Goal: Check status: Check status

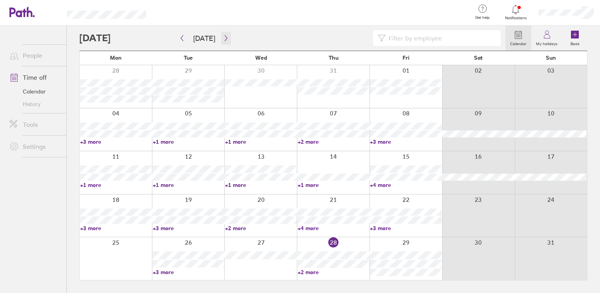
click at [224, 37] on icon "button" at bounding box center [226, 38] width 6 height 6
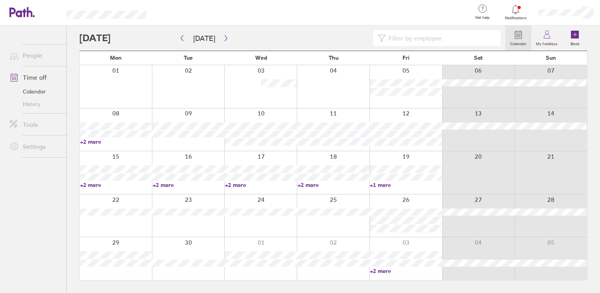
click at [89, 143] on link "+2 more" at bounding box center [116, 141] width 72 height 7
click at [8, 177] on ul "People Time off Calendar History Tools Settings" at bounding box center [33, 147] width 66 height 242
click at [99, 143] on link "+2 more" at bounding box center [116, 141] width 72 height 7
click at [32, 179] on ul "People Time off Calendar History Tools Settings" at bounding box center [33, 147] width 66 height 242
click at [97, 141] on link "+2 more" at bounding box center [116, 141] width 72 height 7
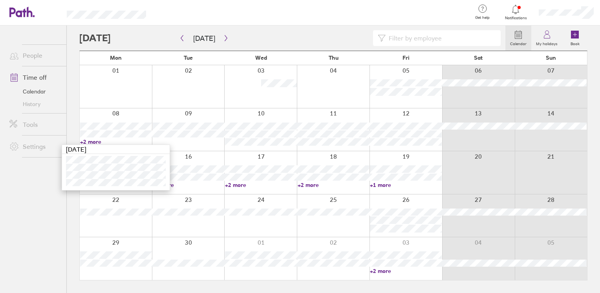
click at [33, 203] on ul "People Time off Calendar History Tools Settings" at bounding box center [33, 147] width 66 height 242
click at [225, 36] on icon "button" at bounding box center [226, 38] width 6 height 6
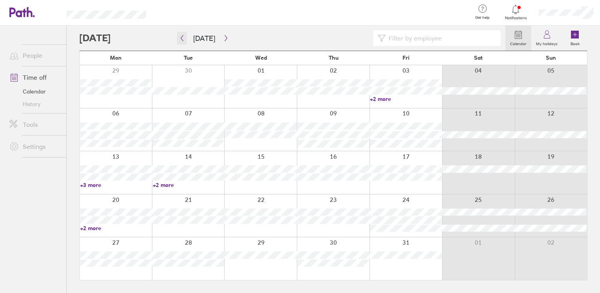
click at [178, 44] on button "button" at bounding box center [182, 38] width 10 height 13
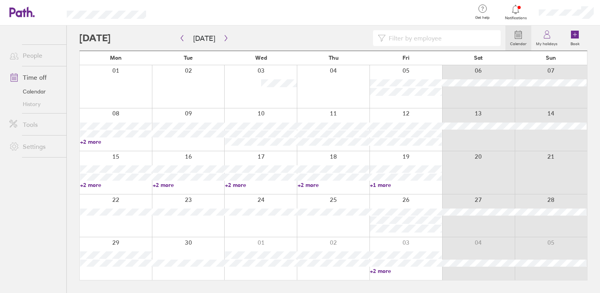
click at [98, 143] on link "+2 more" at bounding box center [116, 141] width 72 height 7
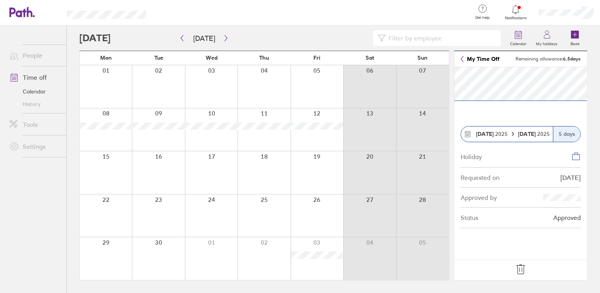
click at [490, 59] on link "My Time Off" at bounding box center [480, 59] width 39 height 6
